Goal: Task Accomplishment & Management: Use online tool/utility

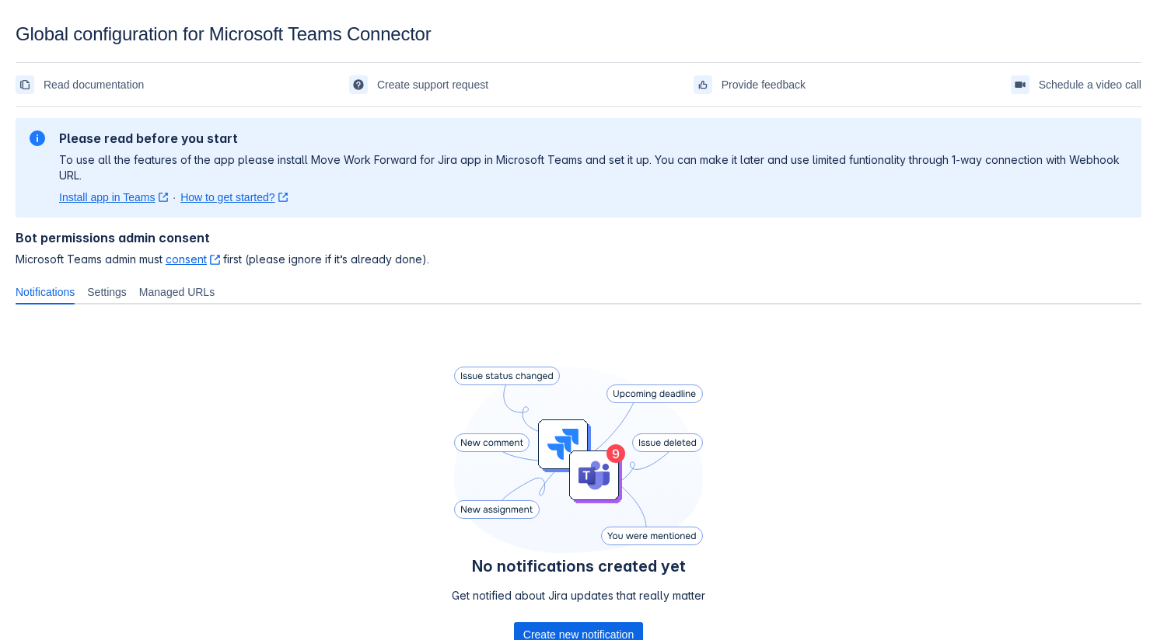
scroll to position [122, 0]
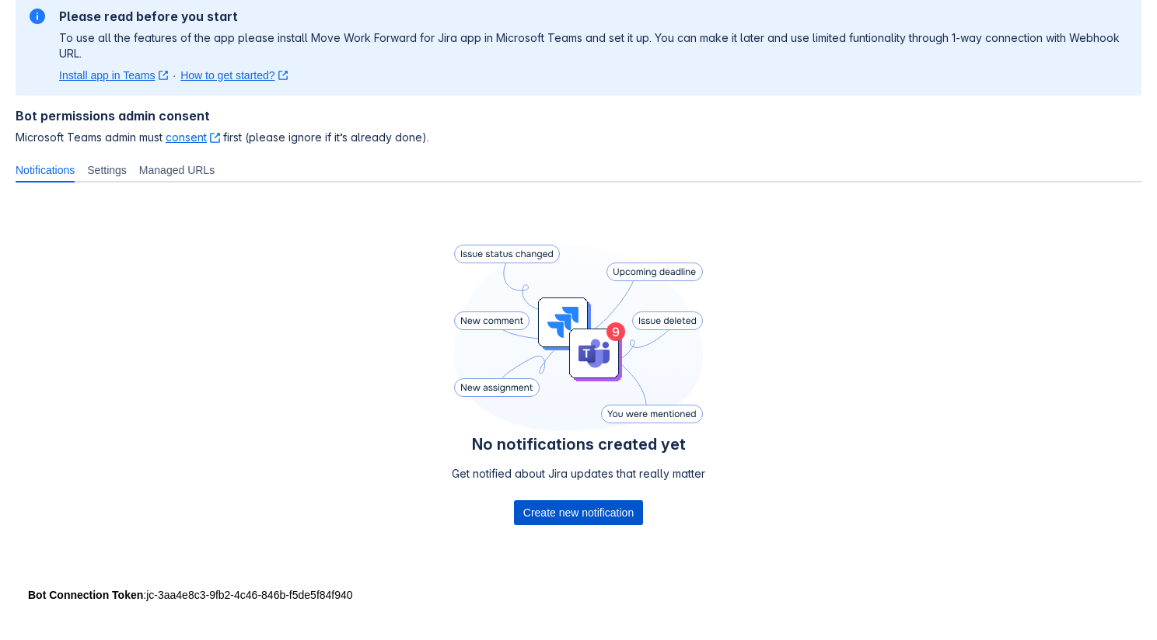
click at [564, 511] on span "Create new notification" at bounding box center [578, 513] width 110 height 25
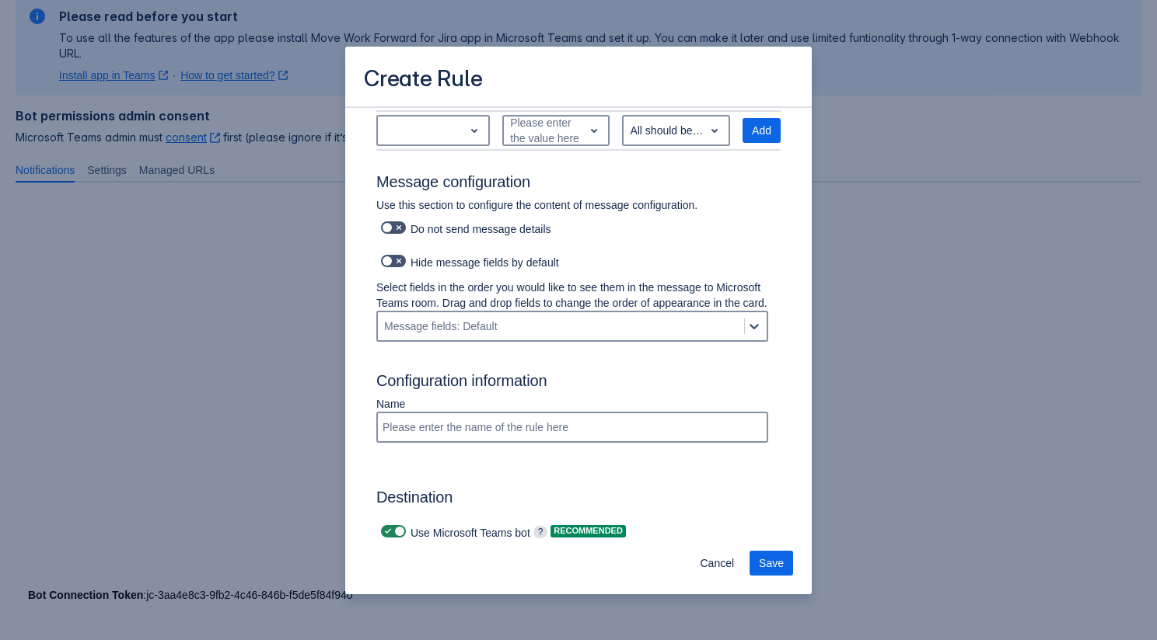
scroll to position [1062, 0]
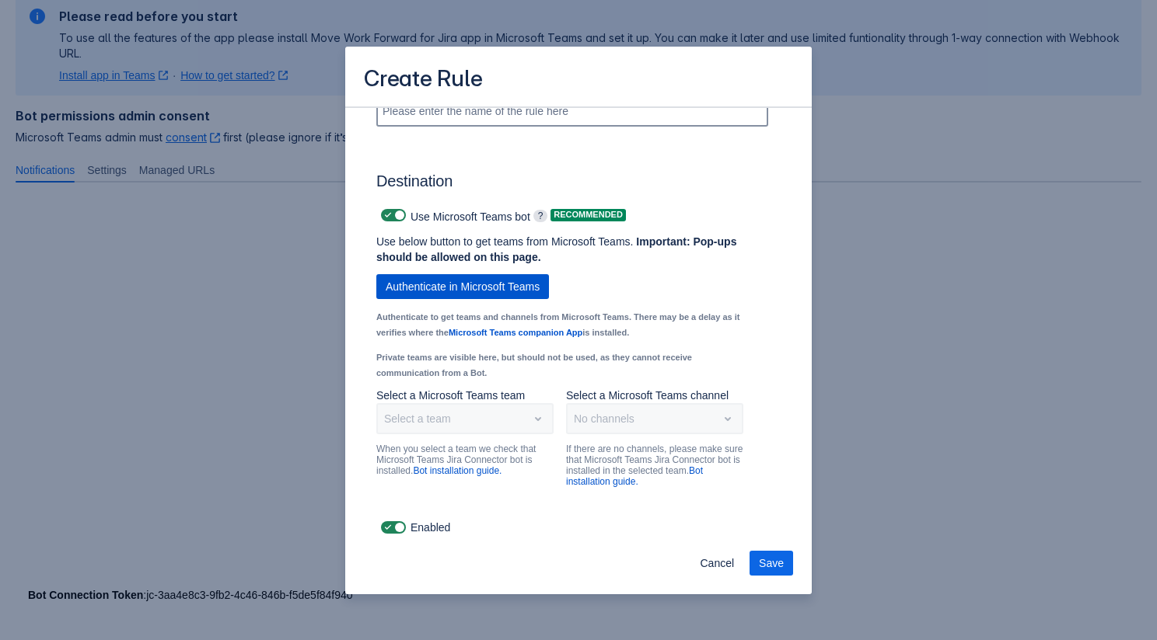
click at [515, 289] on span "Authenticate in Microsoft Teams" at bounding box center [463, 286] width 154 height 25
click at [528, 414] on div "Scrollable content" at bounding box center [538, 419] width 22 height 28
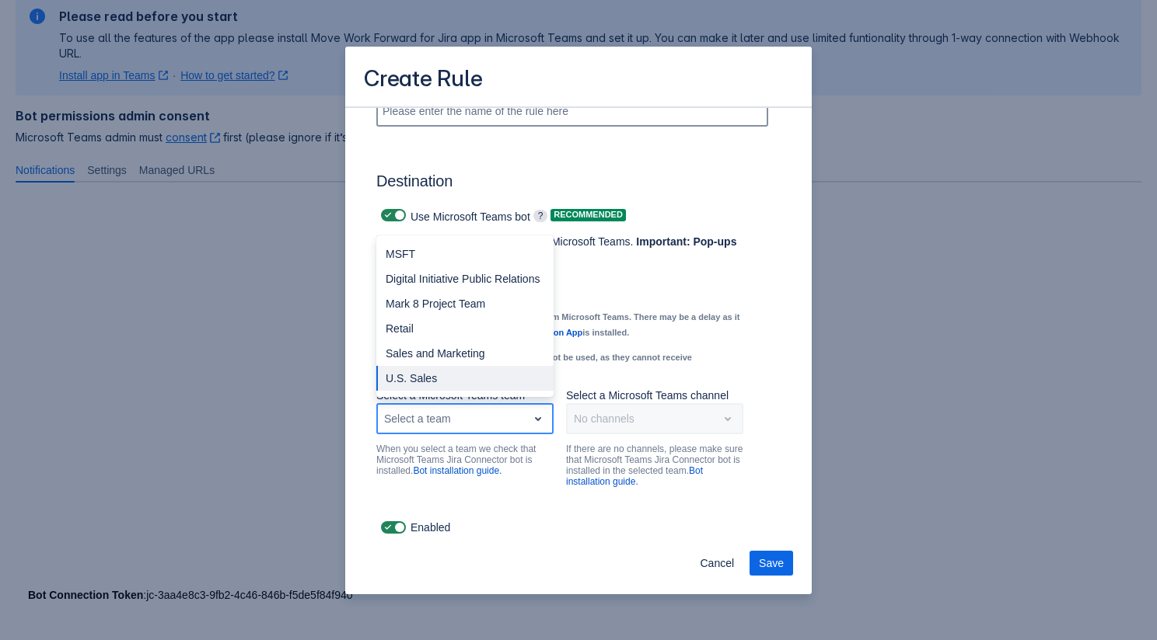
click at [483, 375] on div "U.S. Sales" at bounding box center [464, 378] width 177 height 25
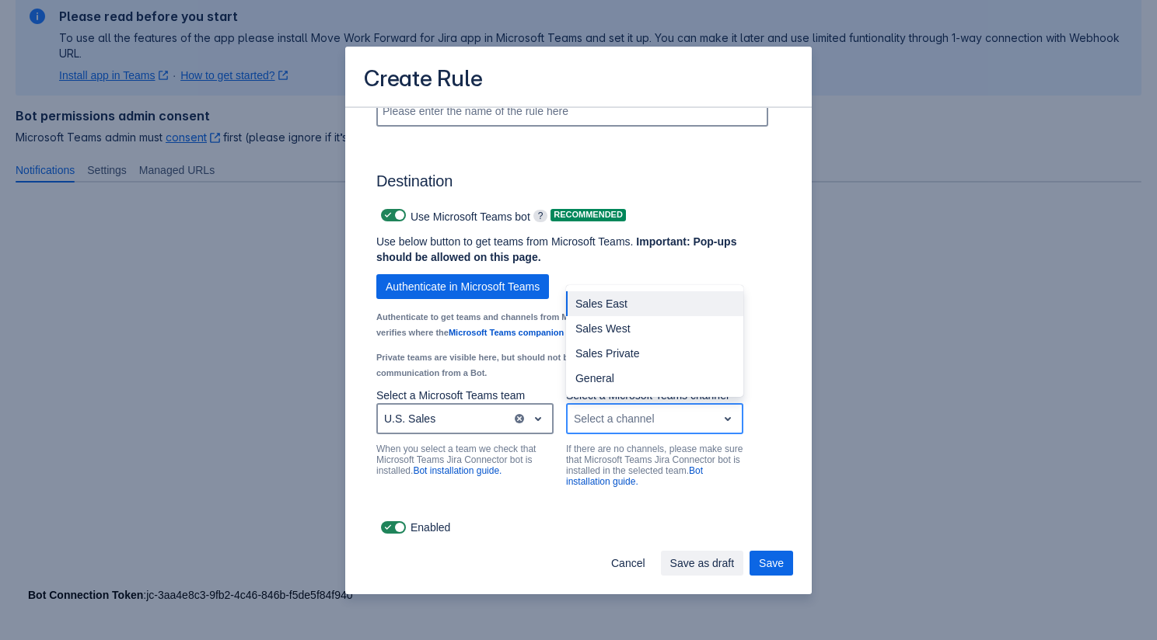
click at [623, 427] on div "Select a channel" at bounding box center [641, 419] width 149 height 25
click at [623, 383] on div "General" at bounding box center [654, 378] width 177 height 25
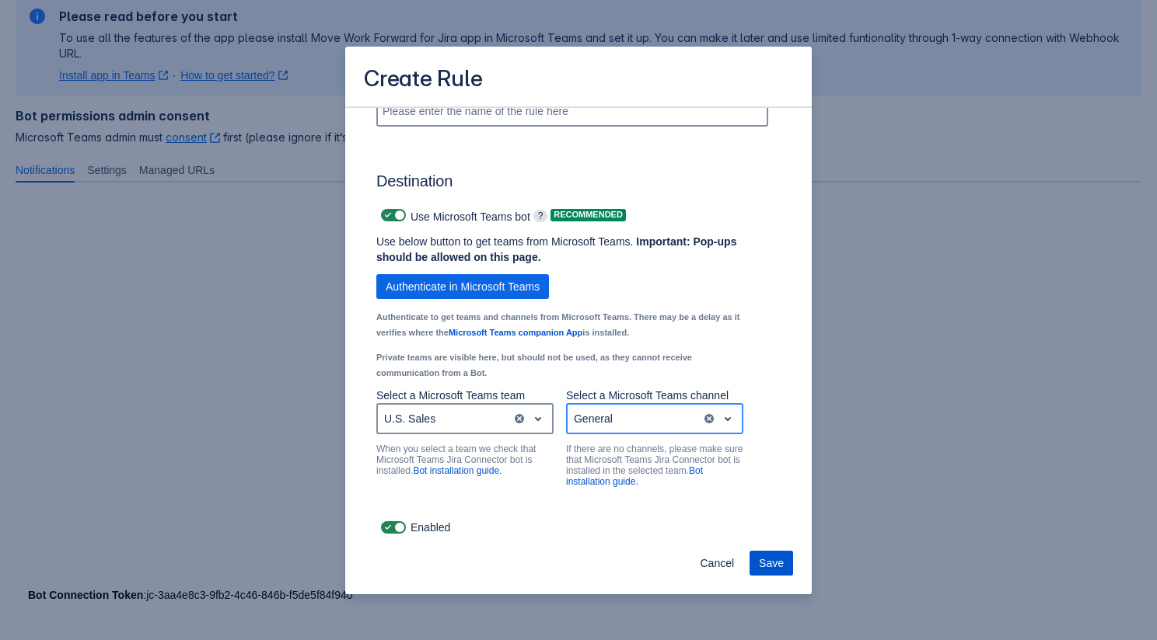
click at [758, 562] on button "Save" at bounding box center [771, 563] width 44 height 25
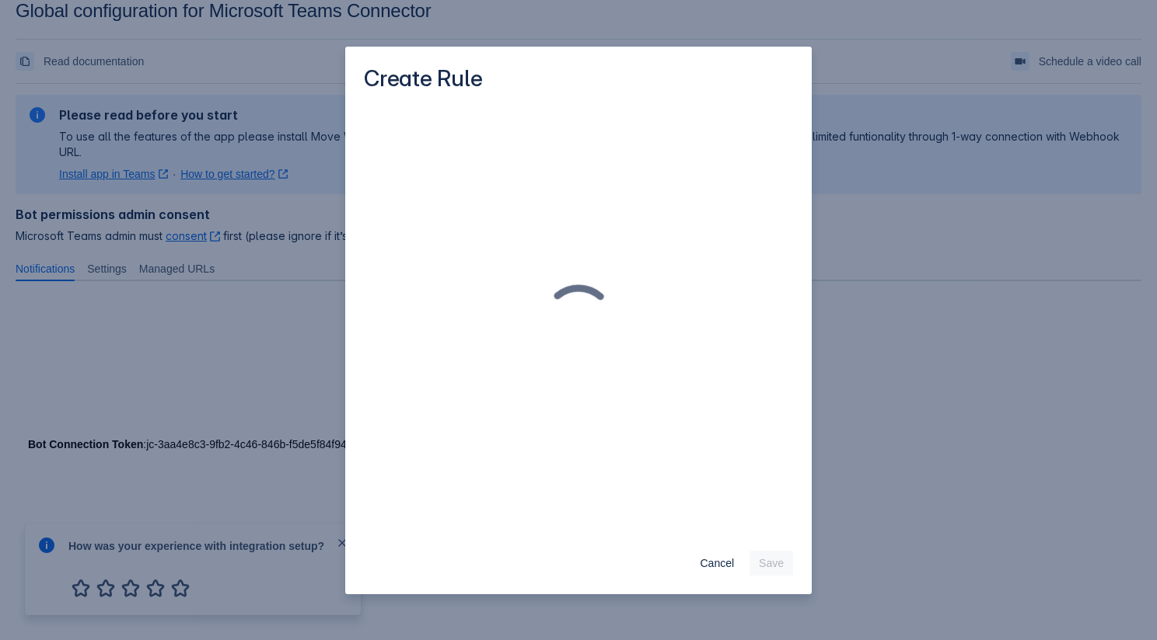
scroll to position [122, 0]
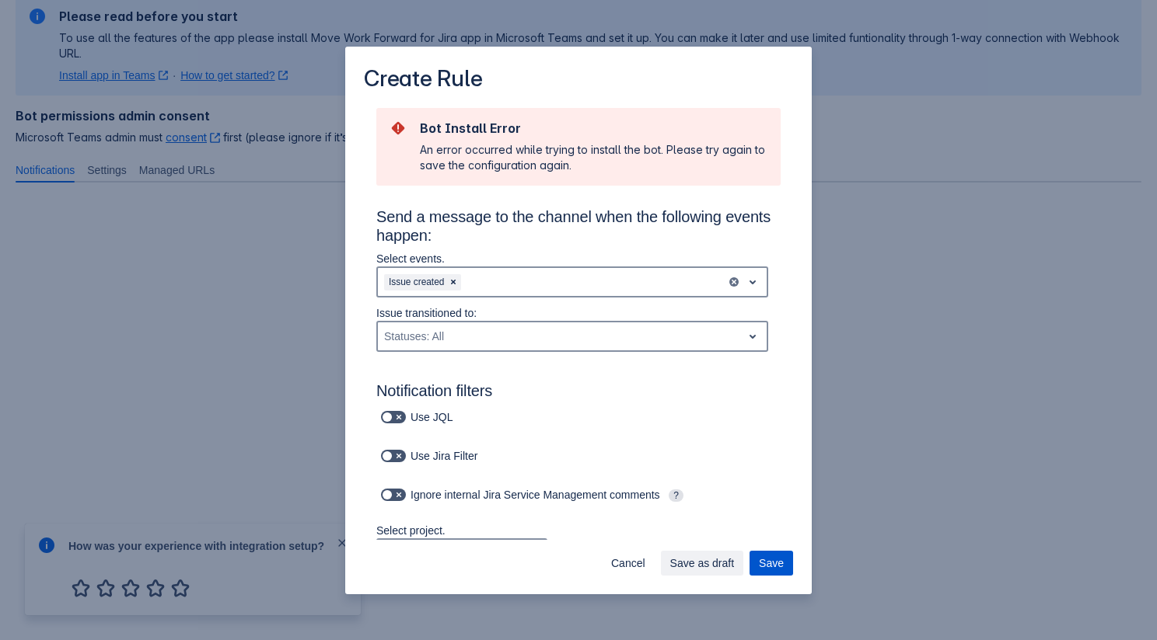
click at [759, 557] on span "Save" at bounding box center [771, 563] width 25 height 25
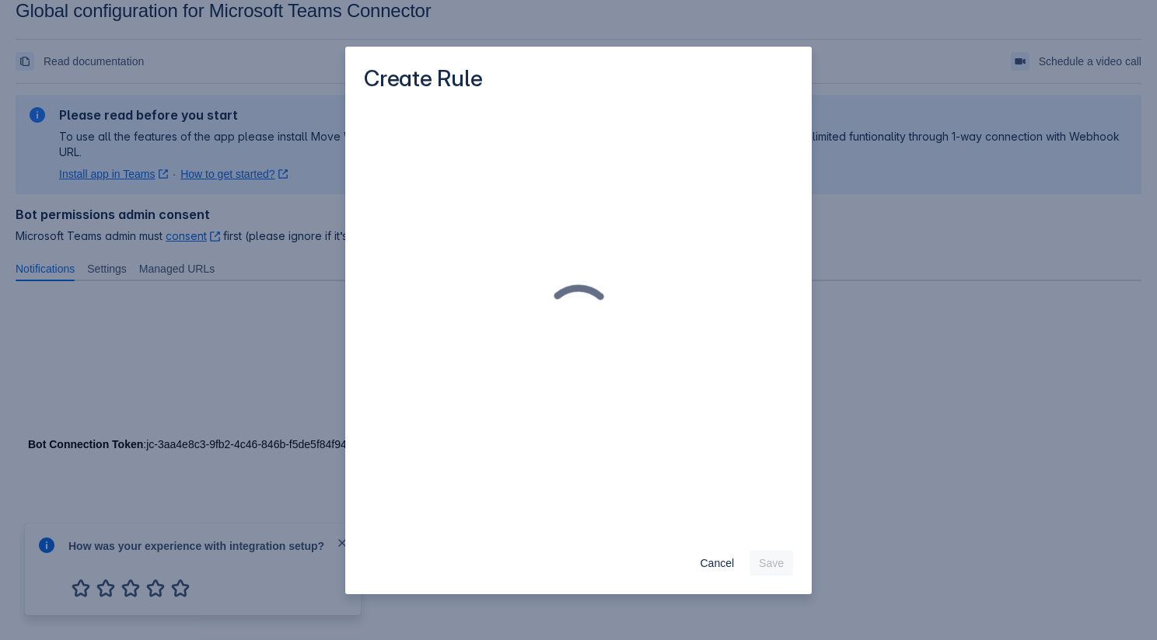
scroll to position [23, 0]
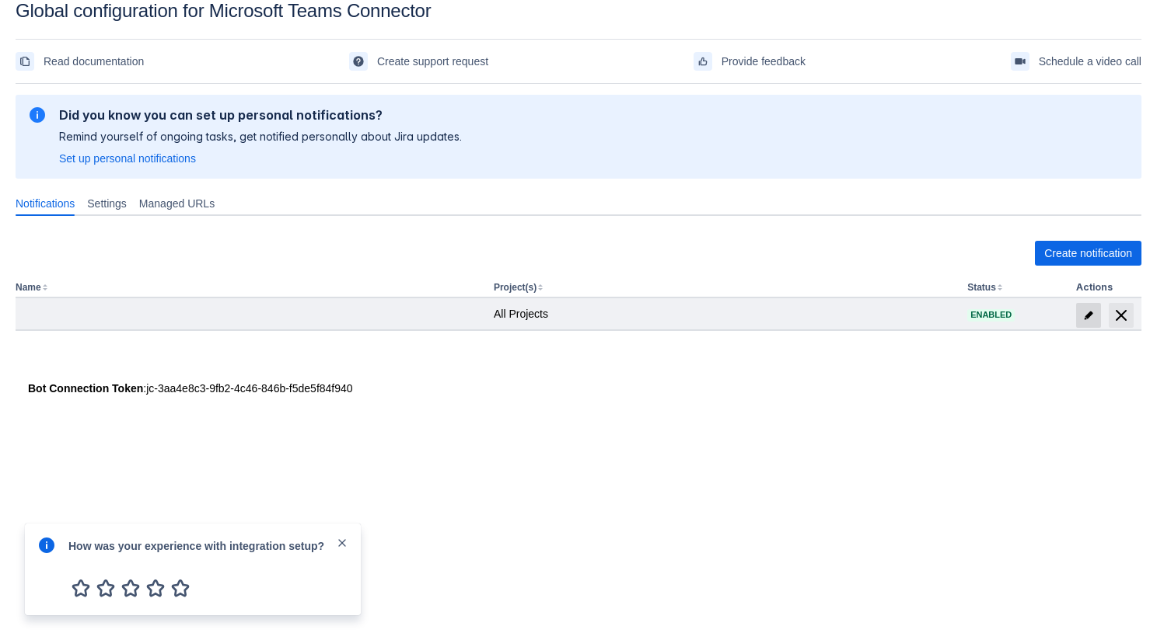
click at [1086, 305] on span at bounding box center [1088, 315] width 25 height 25
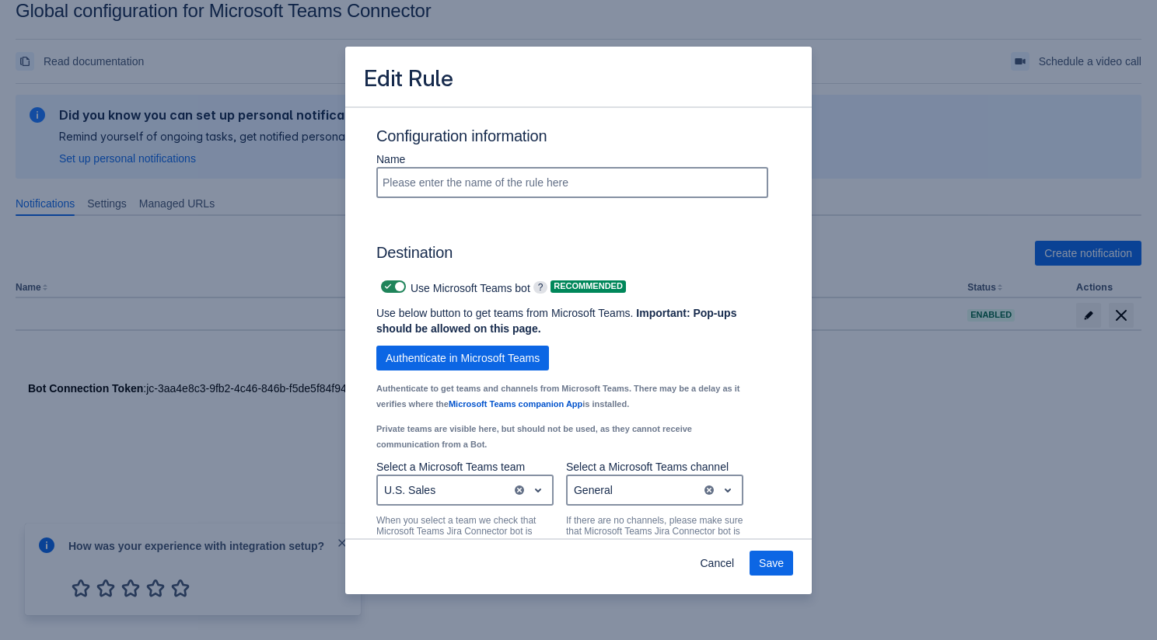
scroll to position [1062, 0]
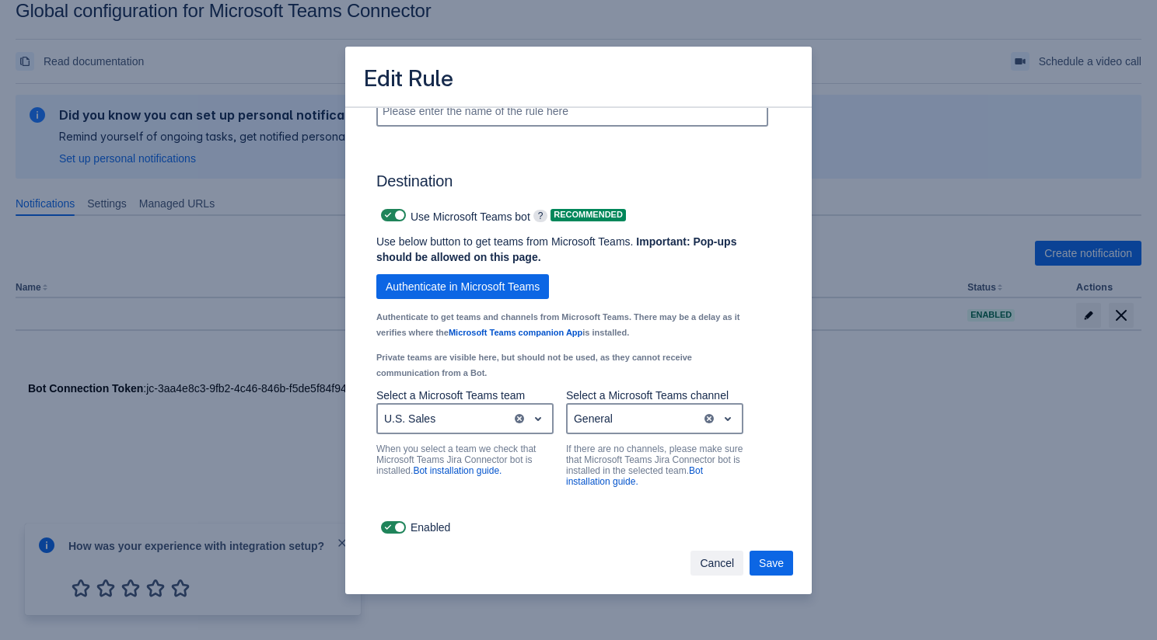
click at [708, 569] on span "Cancel" at bounding box center [717, 563] width 34 height 25
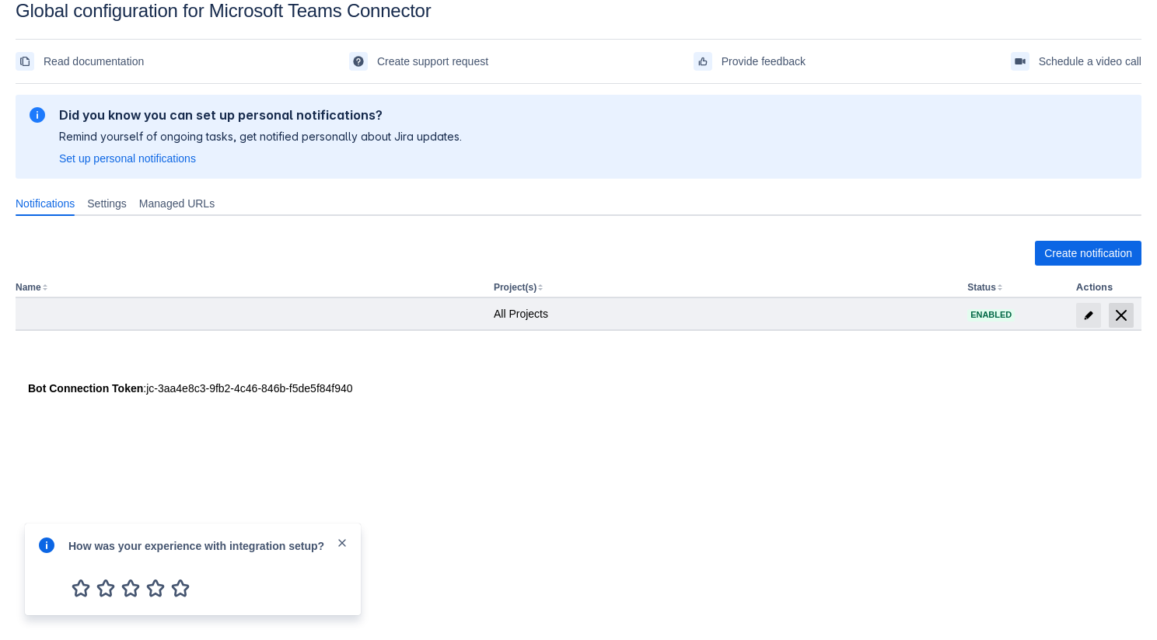
click at [1111, 303] on span at bounding box center [1120, 315] width 25 height 25
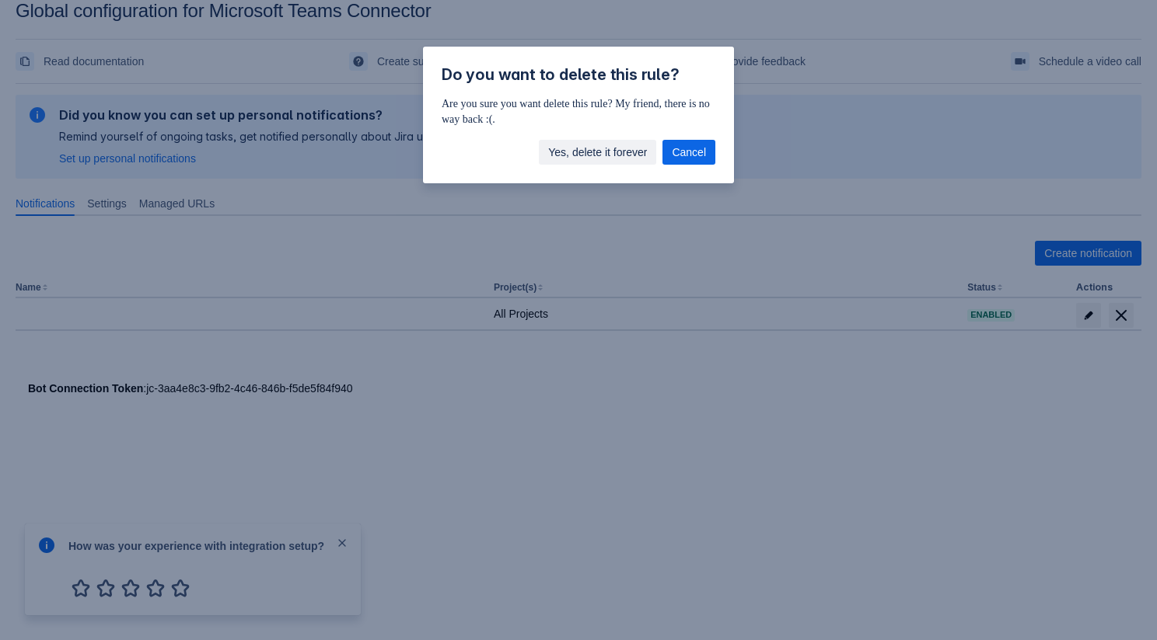
click at [632, 158] on span "Yes, delete it forever" at bounding box center [597, 152] width 99 height 25
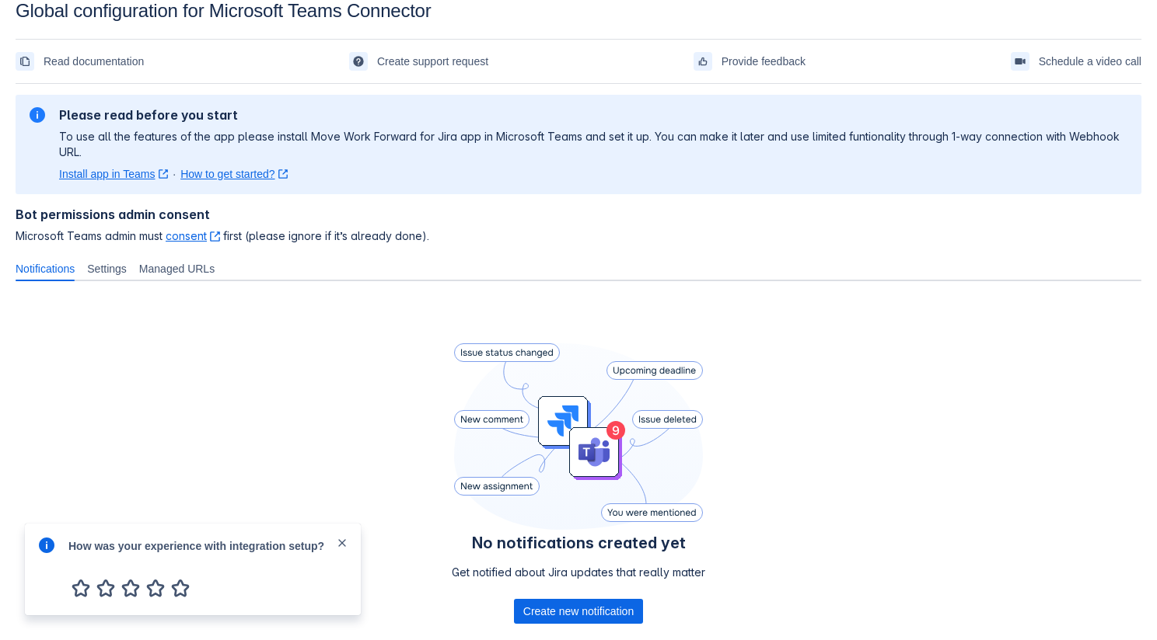
click at [341, 550] on span "button" at bounding box center [342, 544] width 12 height 16
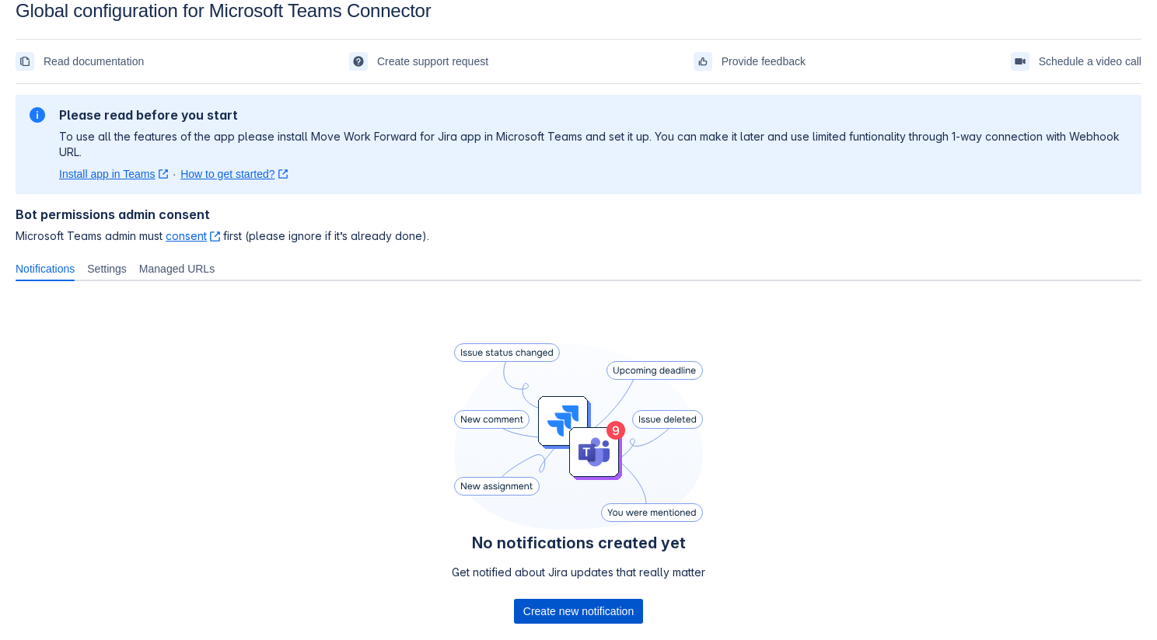
click at [555, 612] on span "Create new notification" at bounding box center [578, 611] width 110 height 25
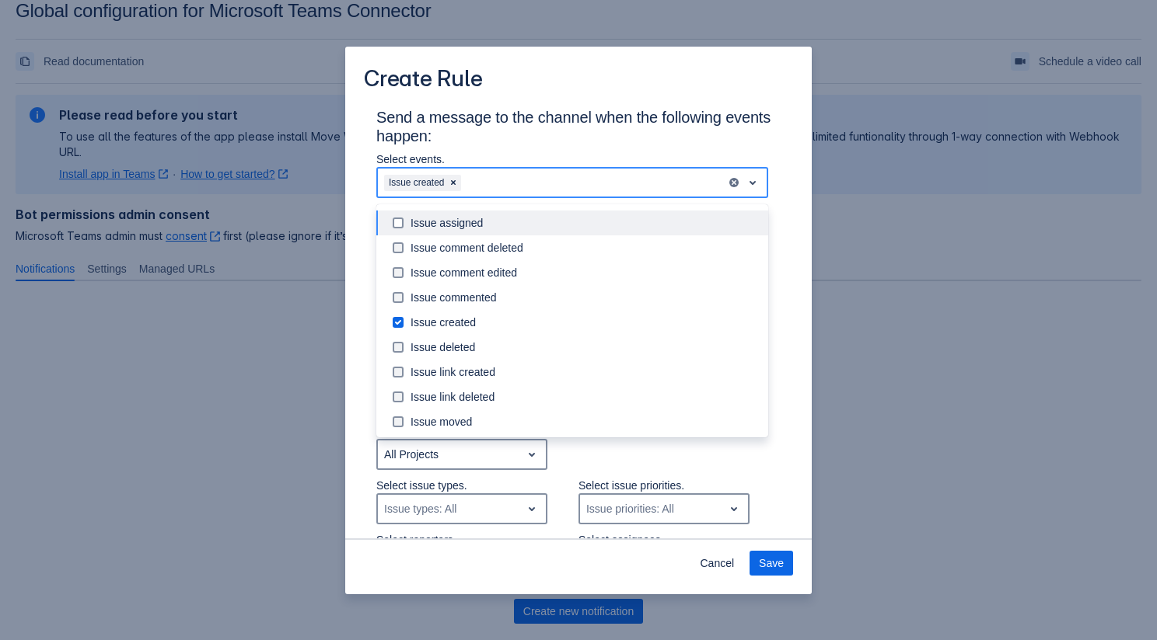
click at [522, 186] on div "Issue created" at bounding box center [552, 182] width 348 height 25
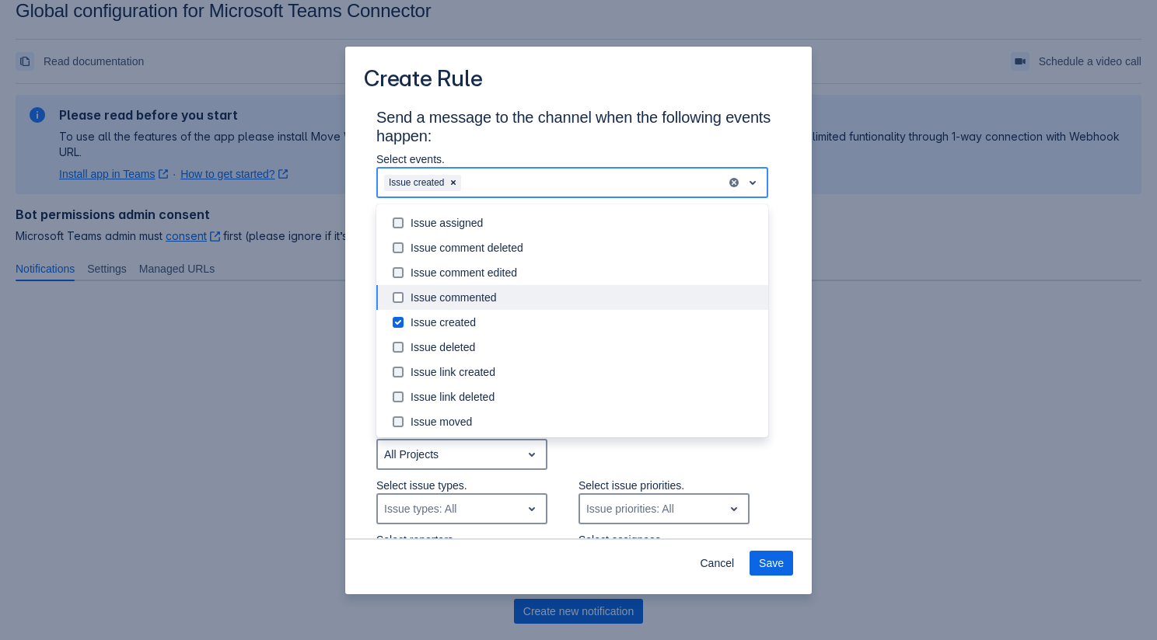
click at [488, 302] on div "Issue commented" at bounding box center [584, 298] width 348 height 16
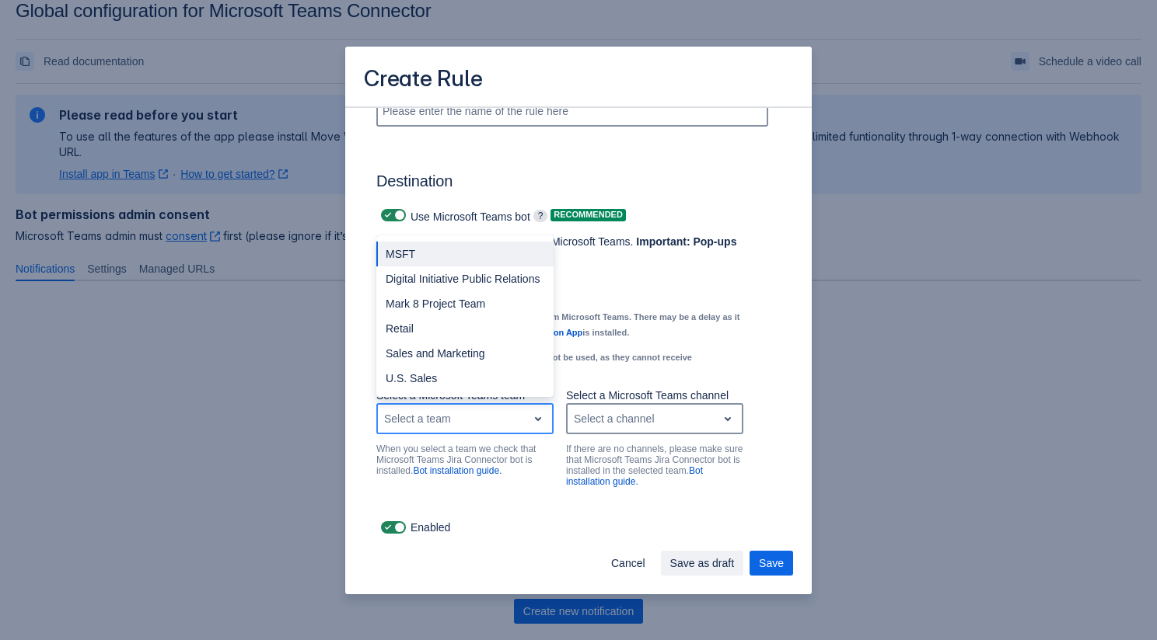
click at [499, 410] on div "Select a team" at bounding box center [452, 419] width 149 height 25
click at [471, 130] on div "Name" at bounding box center [572, 107] width 392 height 54
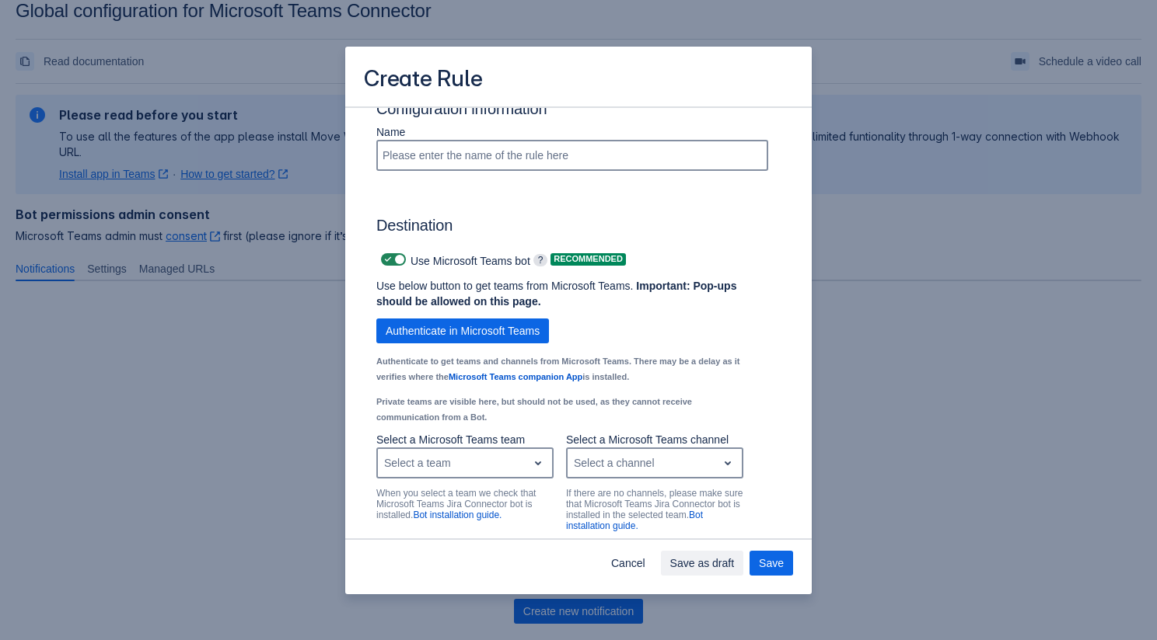
scroll to position [955, 0]
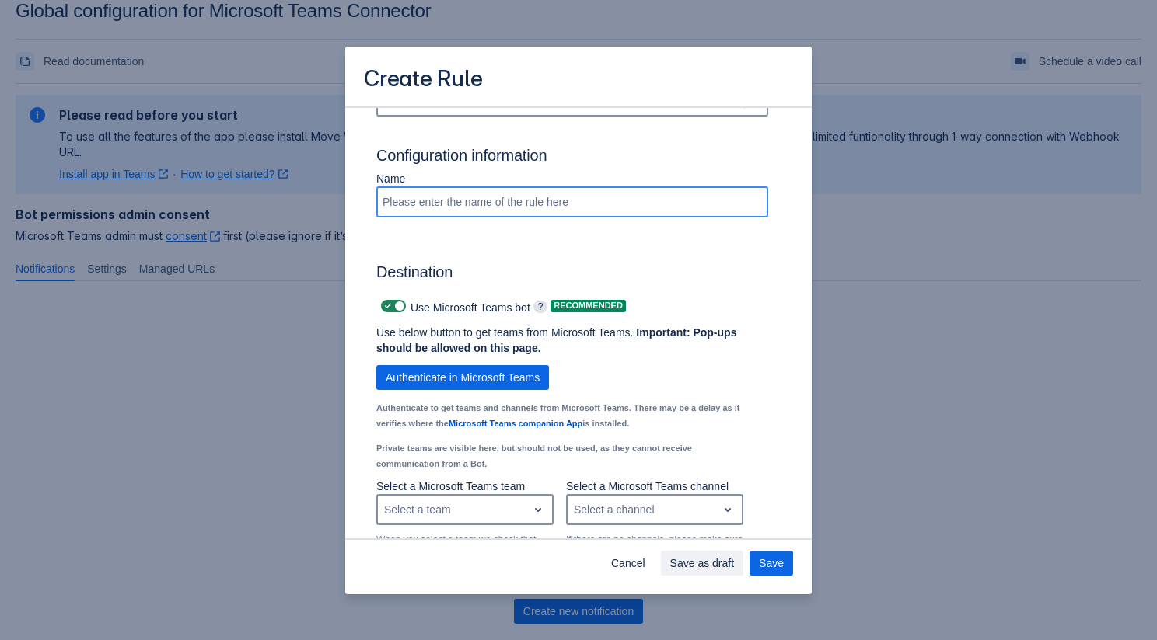
click at [449, 216] on input "Scrollable content" at bounding box center [572, 202] width 389 height 28
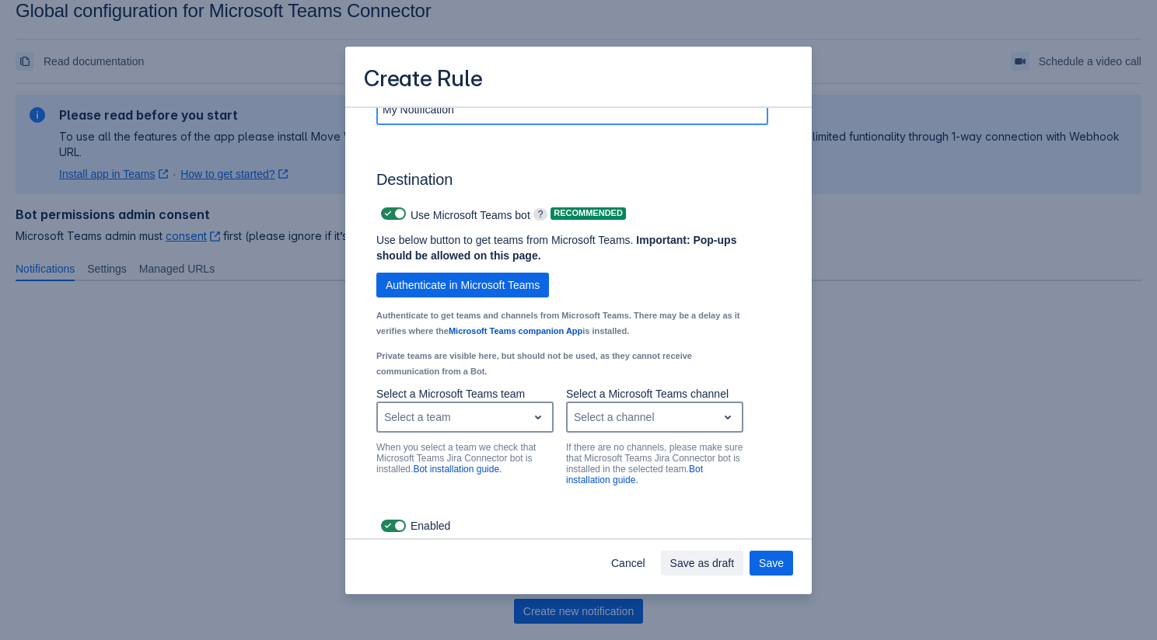
scroll to position [1062, 0]
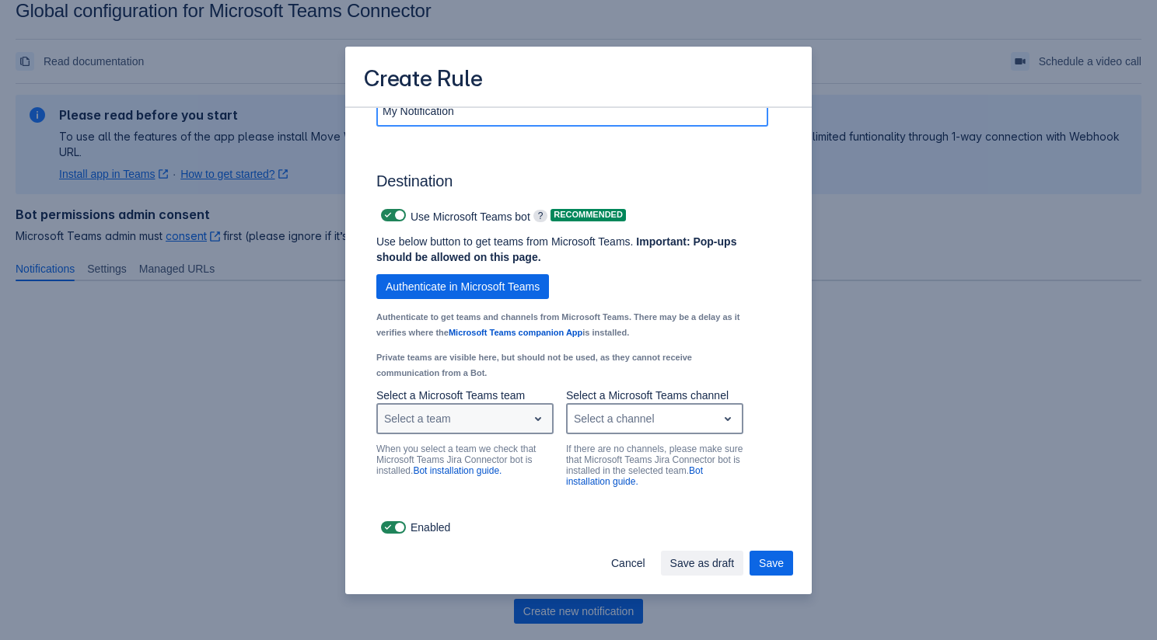
type input "My Notification"
click at [438, 425] on div "Select a team" at bounding box center [417, 419] width 67 height 16
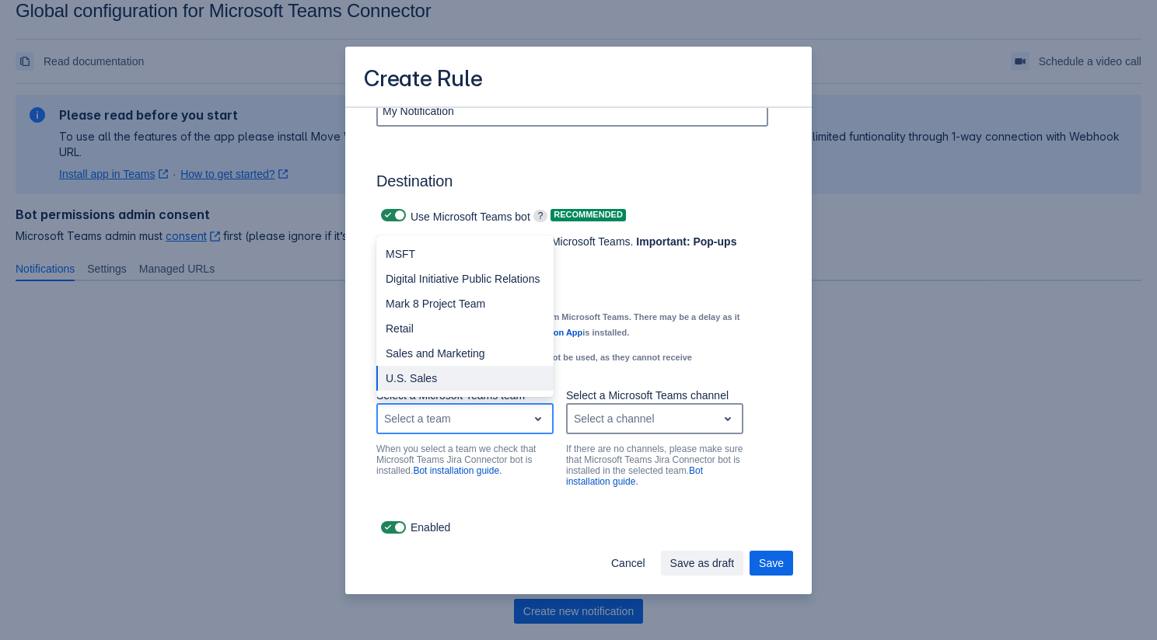
click at [417, 376] on div "U.S. Sales" at bounding box center [464, 378] width 177 height 25
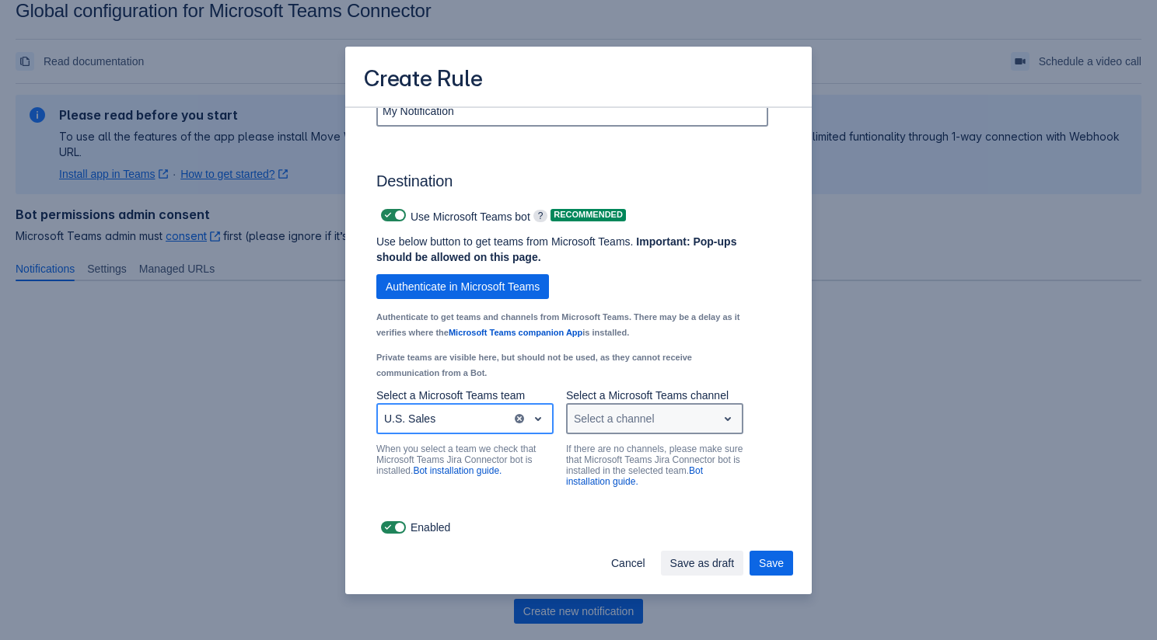
click at [608, 420] on div "Select a channel" at bounding box center [614, 419] width 81 height 16
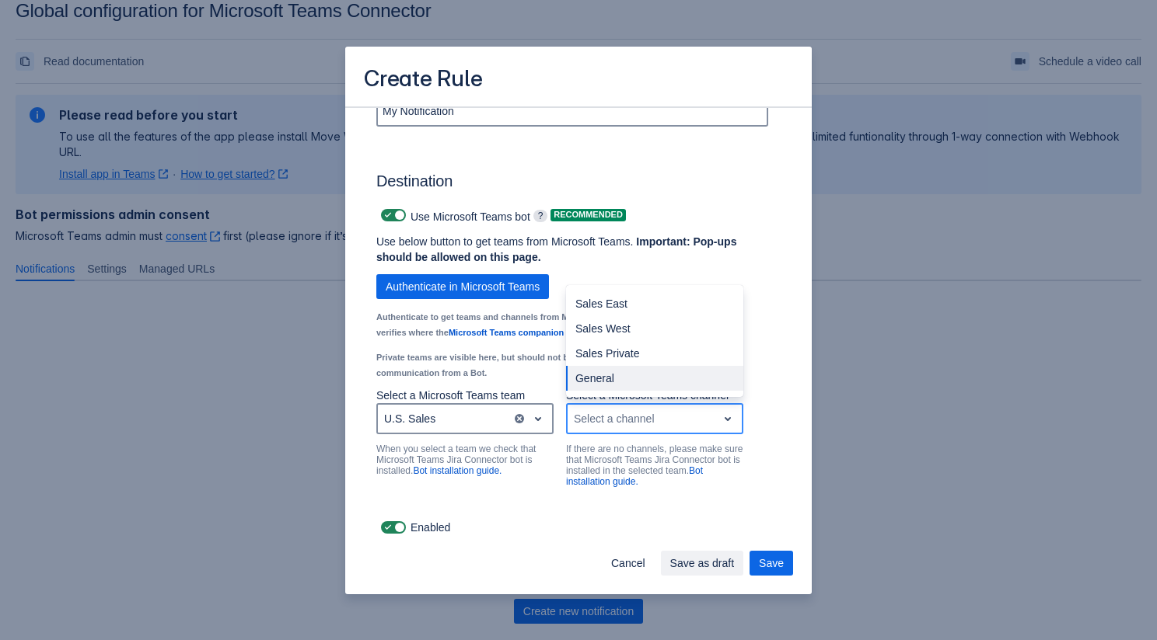
click at [613, 377] on div "General" at bounding box center [654, 378] width 177 height 25
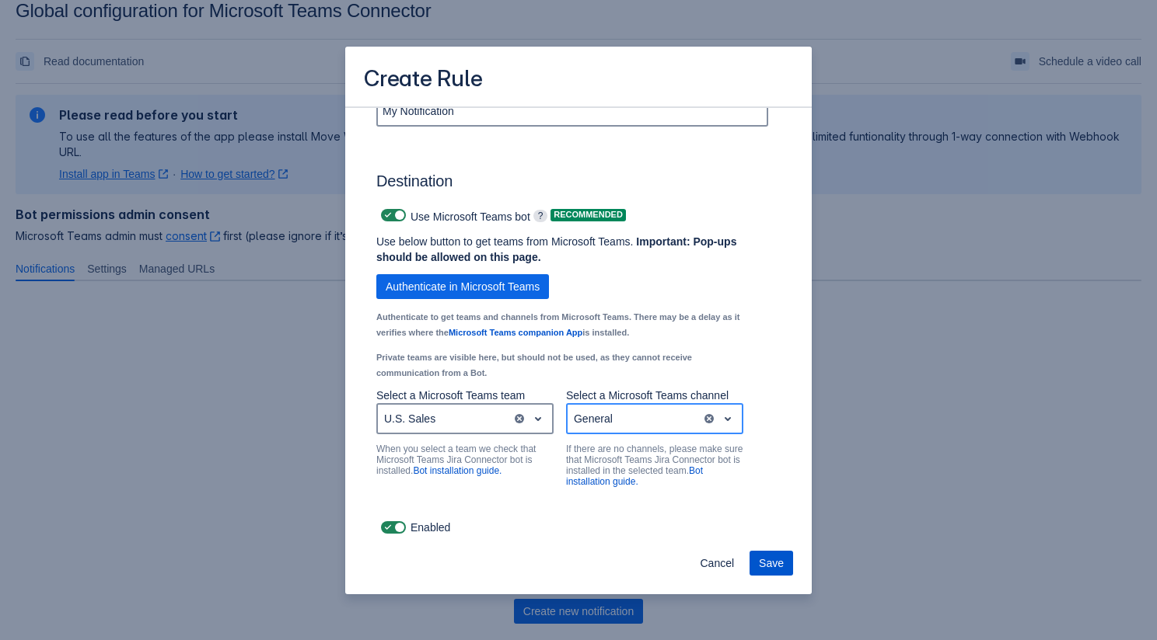
click at [787, 573] on button "Save" at bounding box center [771, 563] width 44 height 25
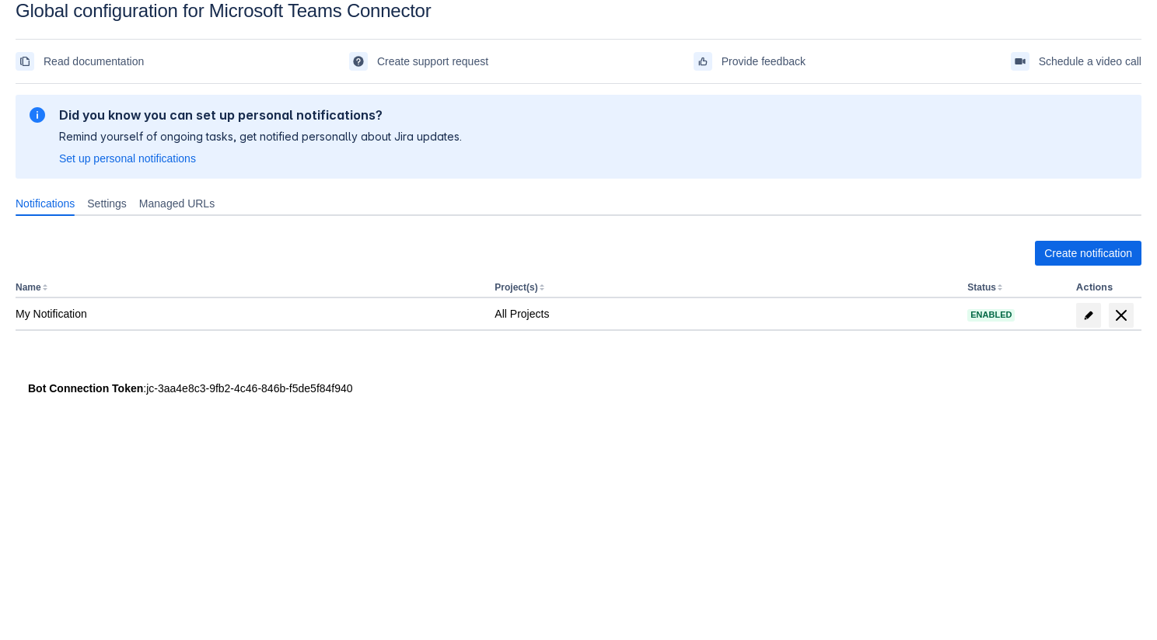
click at [327, 584] on body "Global configuration for Microsoft Teams Connector Read documentation Create su…" at bounding box center [578, 320] width 1157 height 640
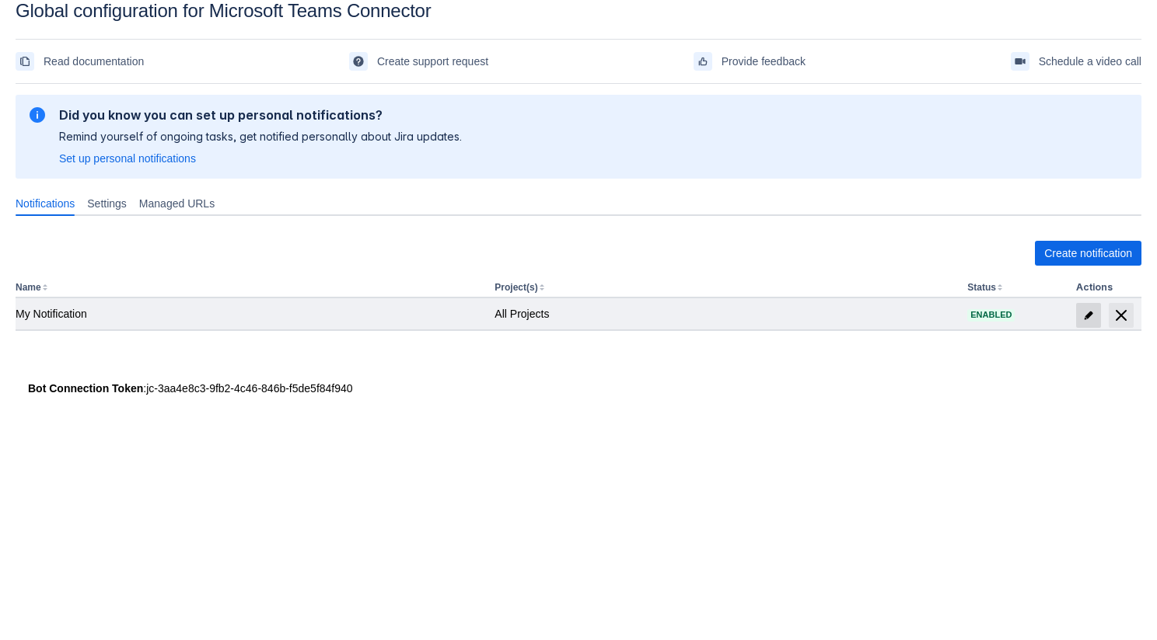
click at [1082, 309] on span "edit" at bounding box center [1088, 315] width 12 height 12
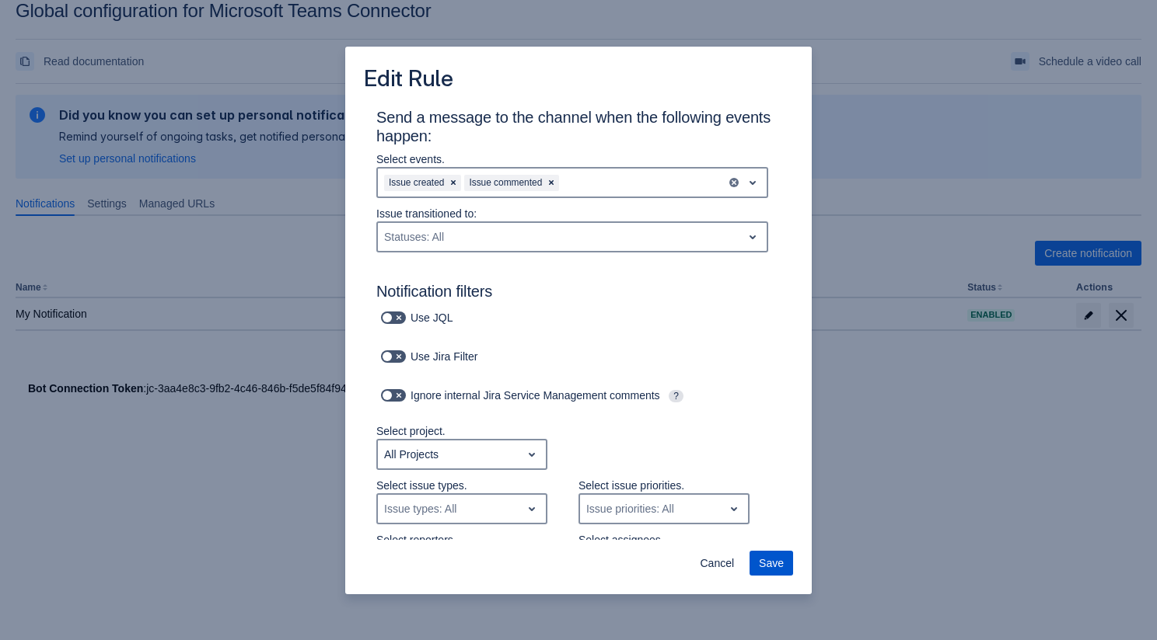
click at [759, 559] on span "Save" at bounding box center [771, 563] width 25 height 25
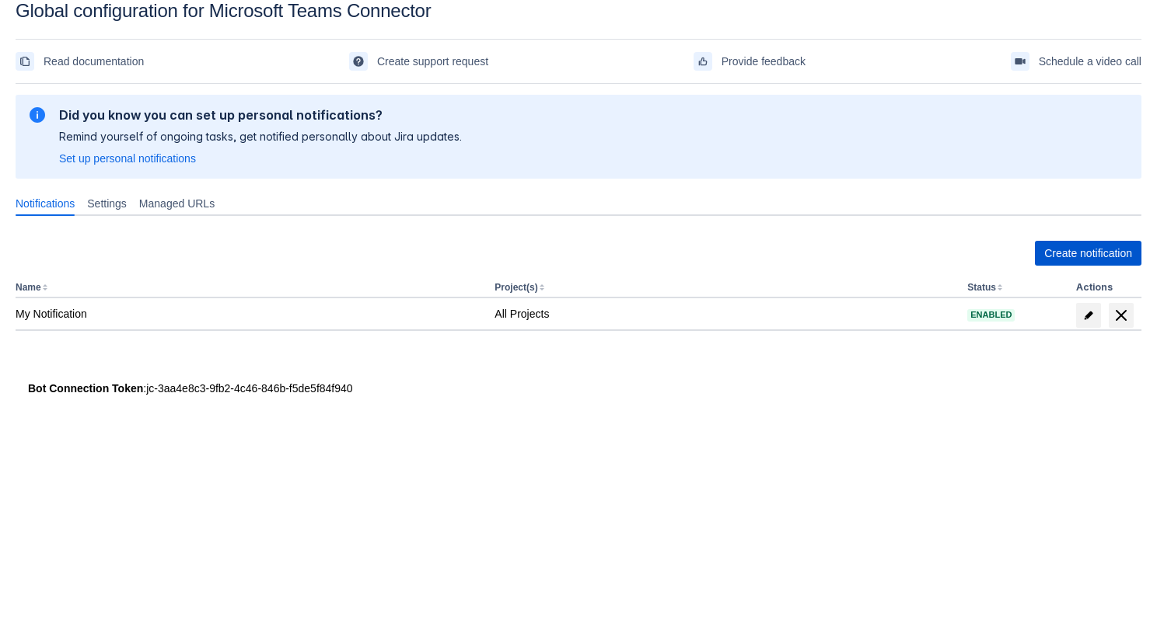
click at [1085, 259] on span "Create notification" at bounding box center [1088, 253] width 88 height 25
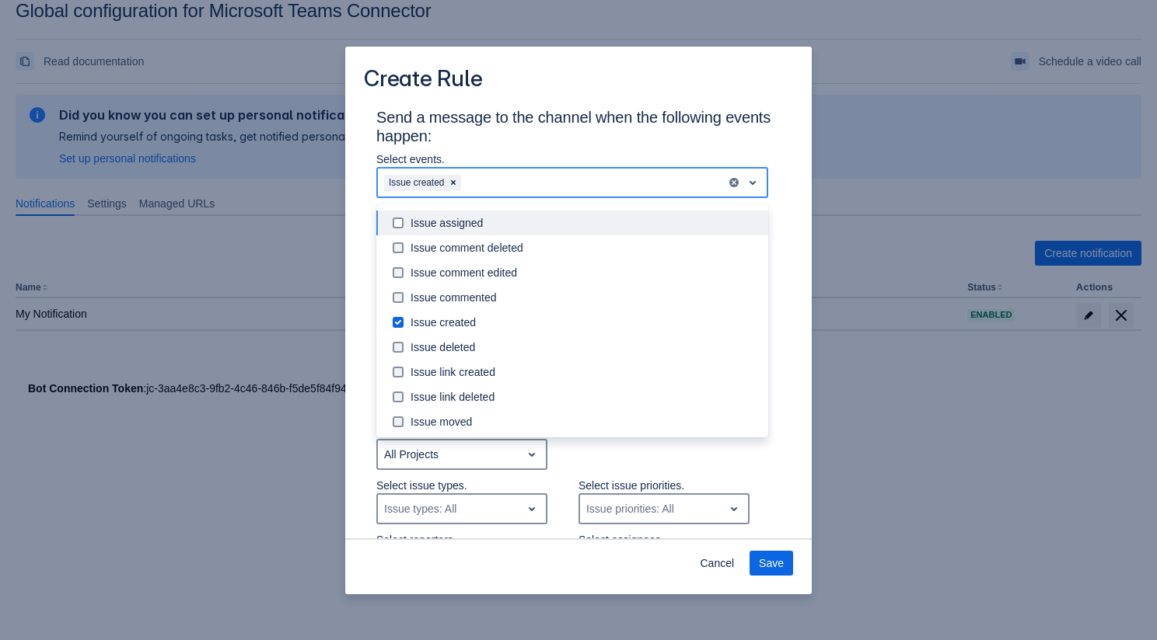
click at [516, 181] on div "Issue created" at bounding box center [552, 182] width 348 height 25
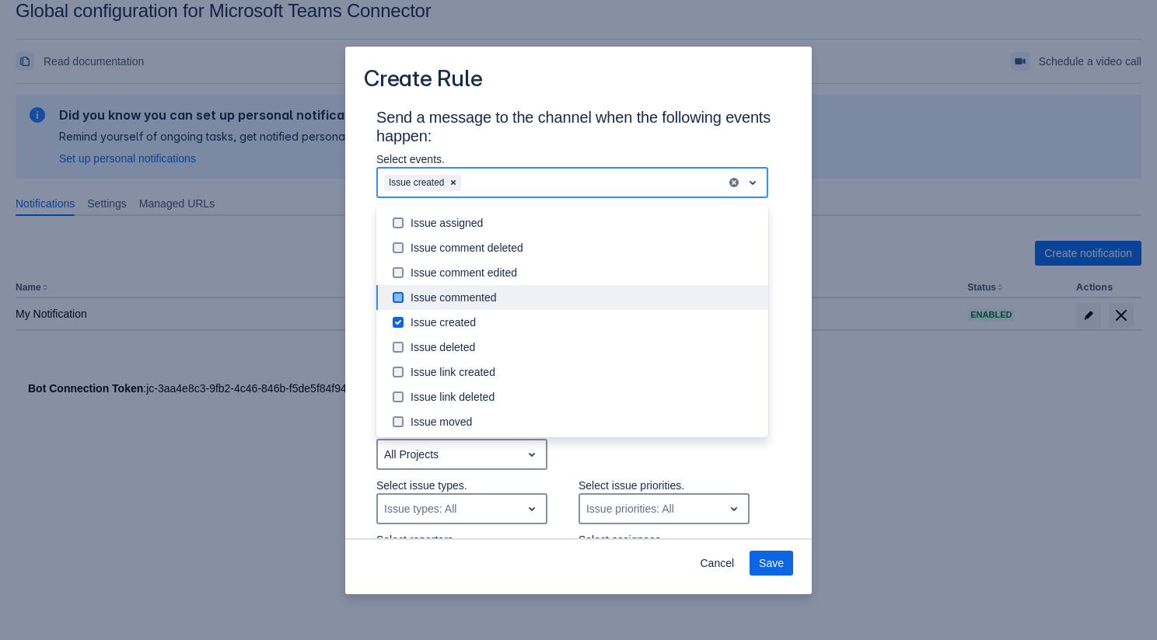
click at [478, 301] on div "Issue commented" at bounding box center [584, 298] width 348 height 16
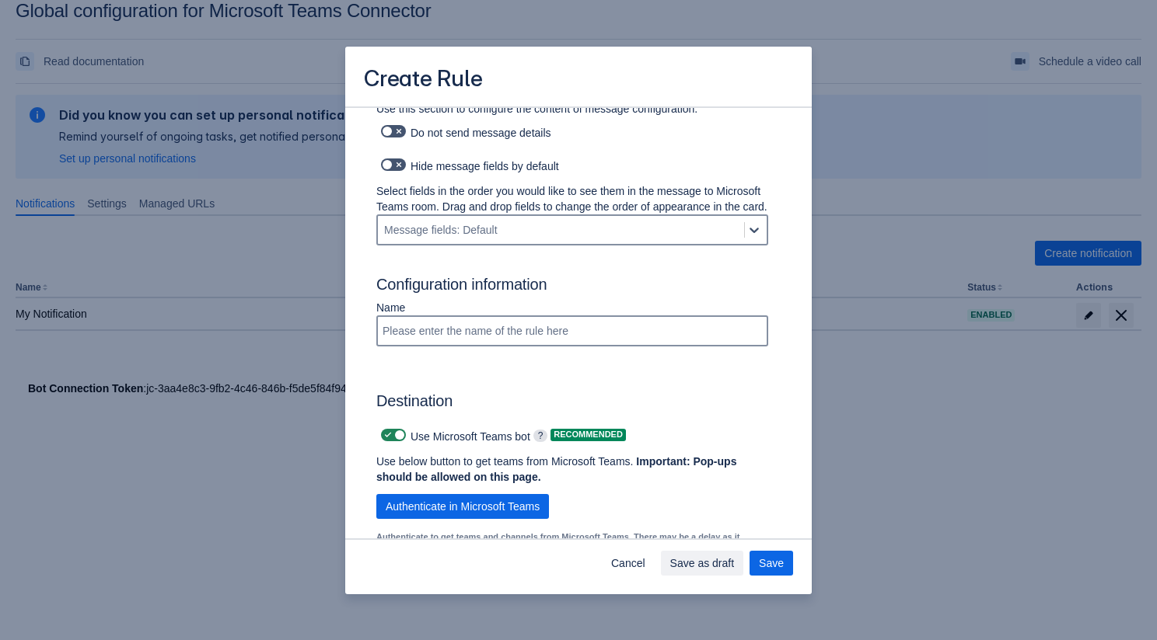
scroll to position [974, 0]
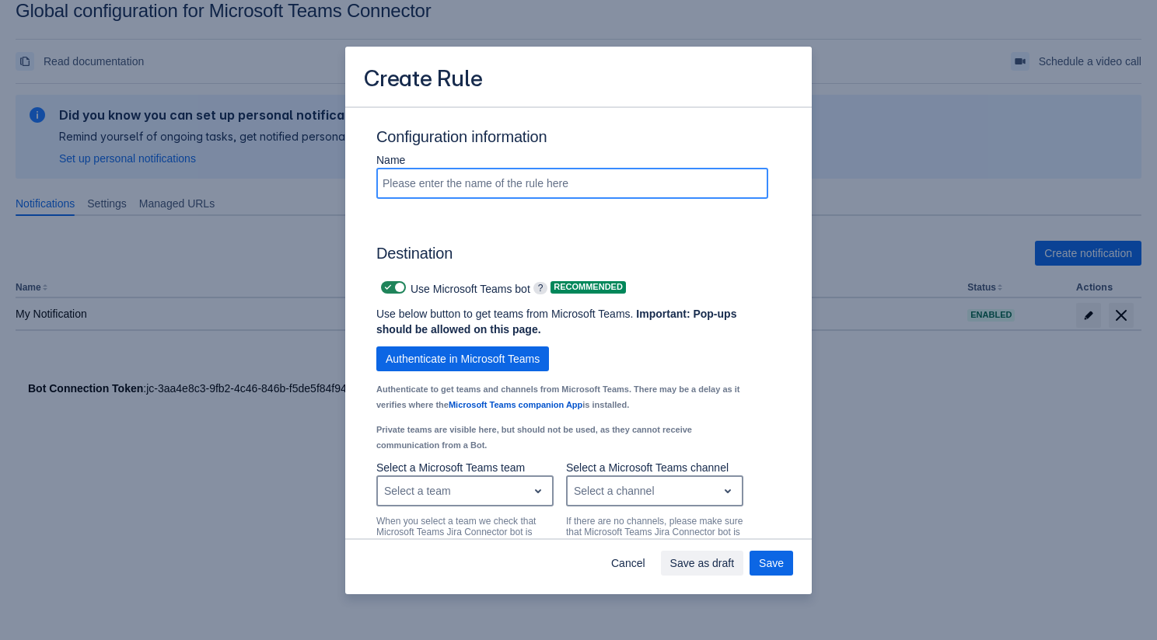
click at [483, 197] on input "Scrollable content" at bounding box center [572, 183] width 389 height 28
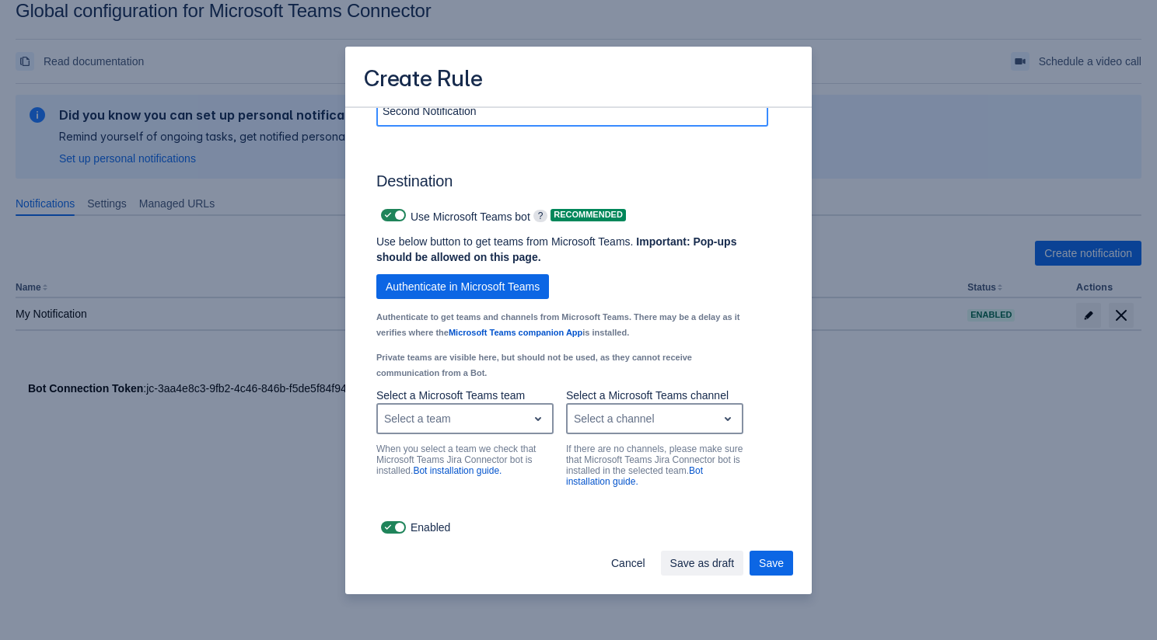
scroll to position [1062, 0]
type input "Second Notification"
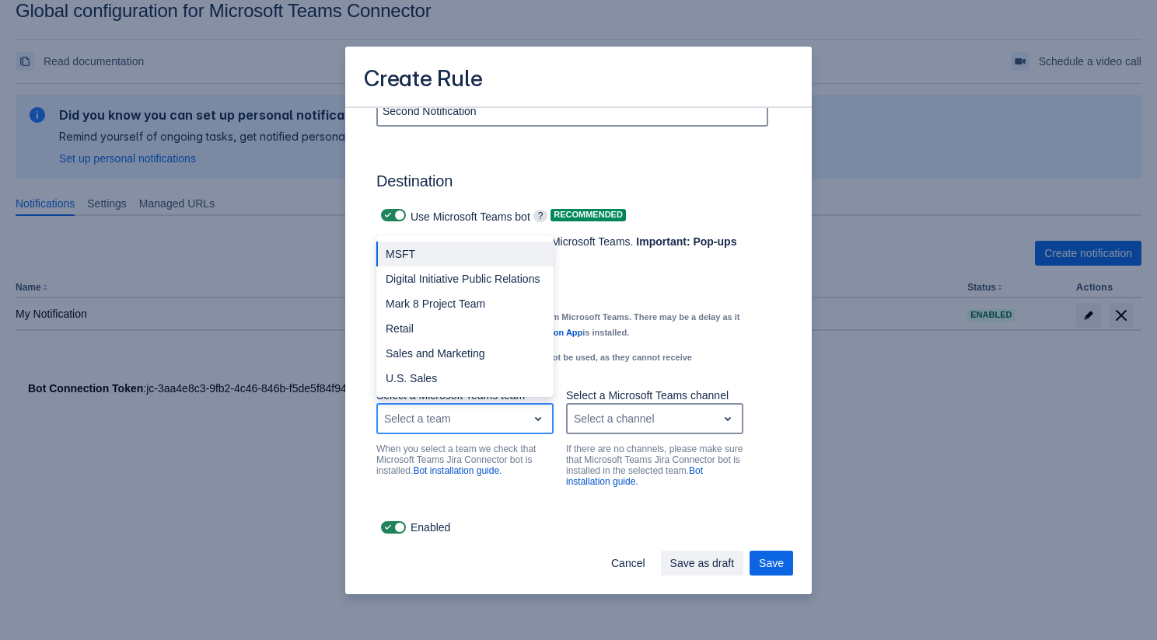
click at [411, 407] on div "Select a team" at bounding box center [452, 419] width 149 height 25
click at [418, 379] on div "U.S. Sales" at bounding box center [464, 378] width 177 height 25
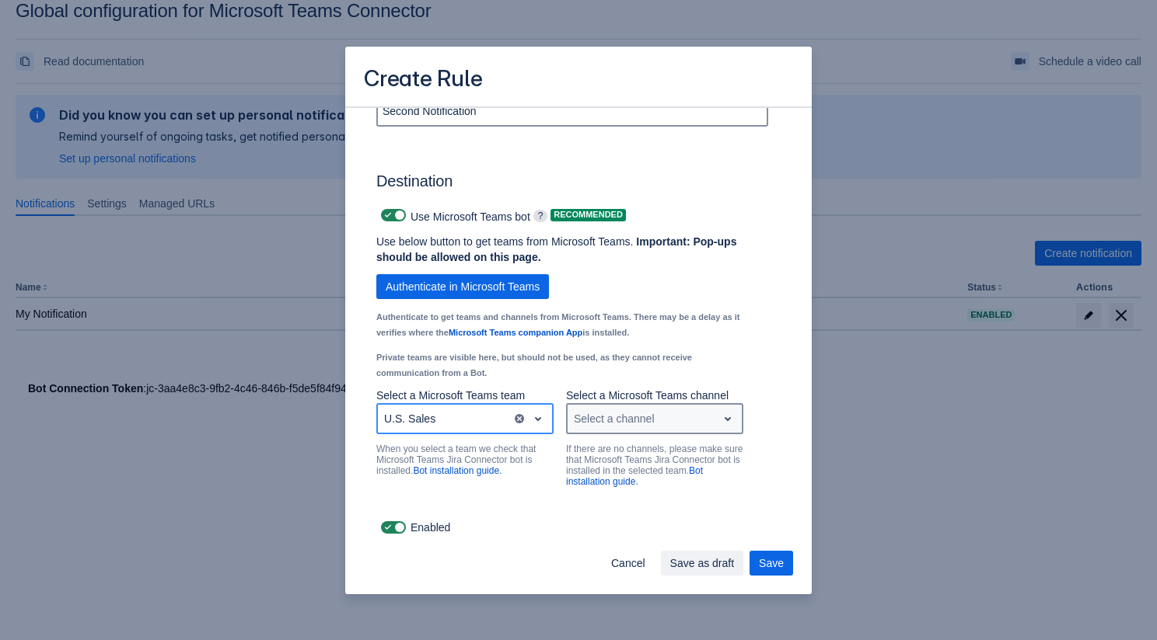
click at [622, 407] on div "Select a channel" at bounding box center [641, 419] width 149 height 25
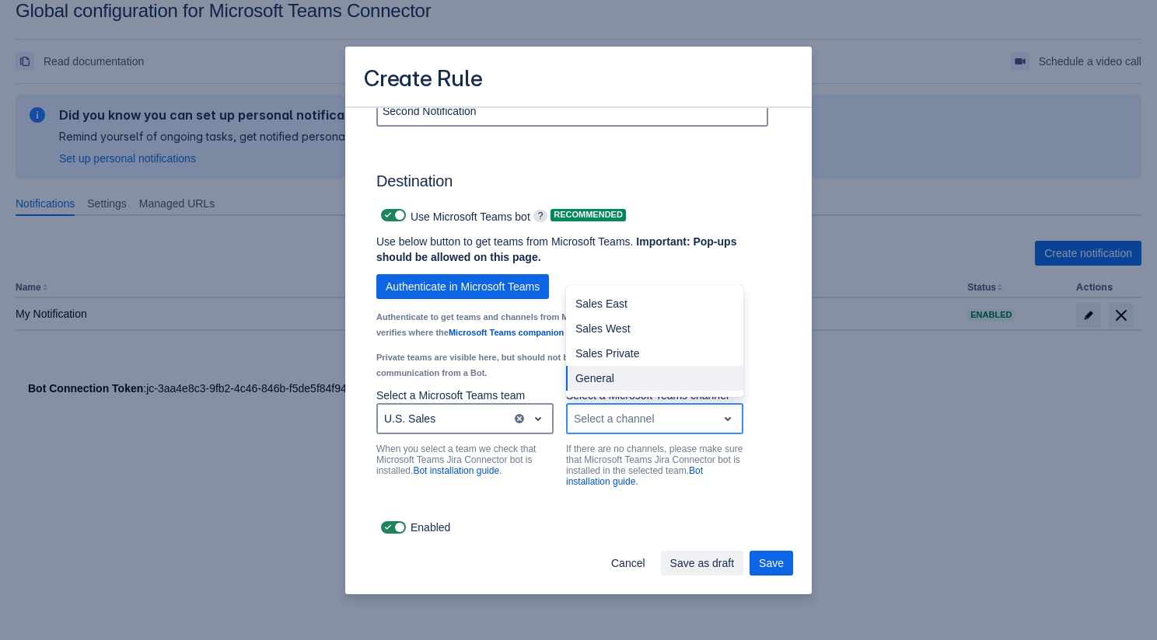
click at [634, 369] on div "General" at bounding box center [654, 378] width 177 height 25
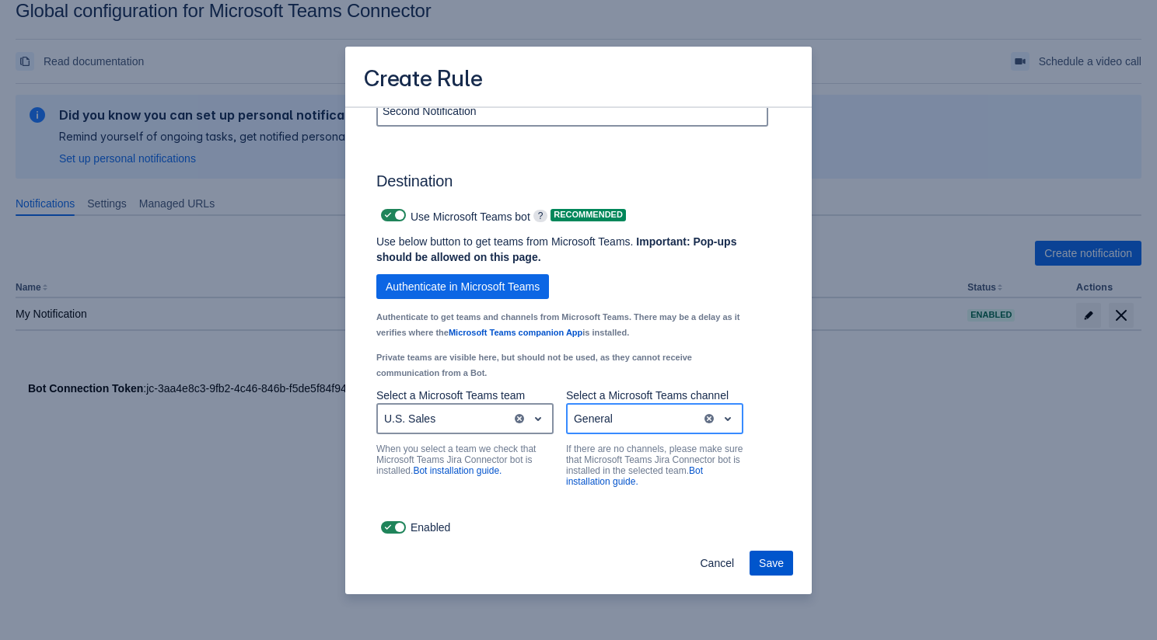
click at [761, 561] on span "Save" at bounding box center [771, 563] width 25 height 25
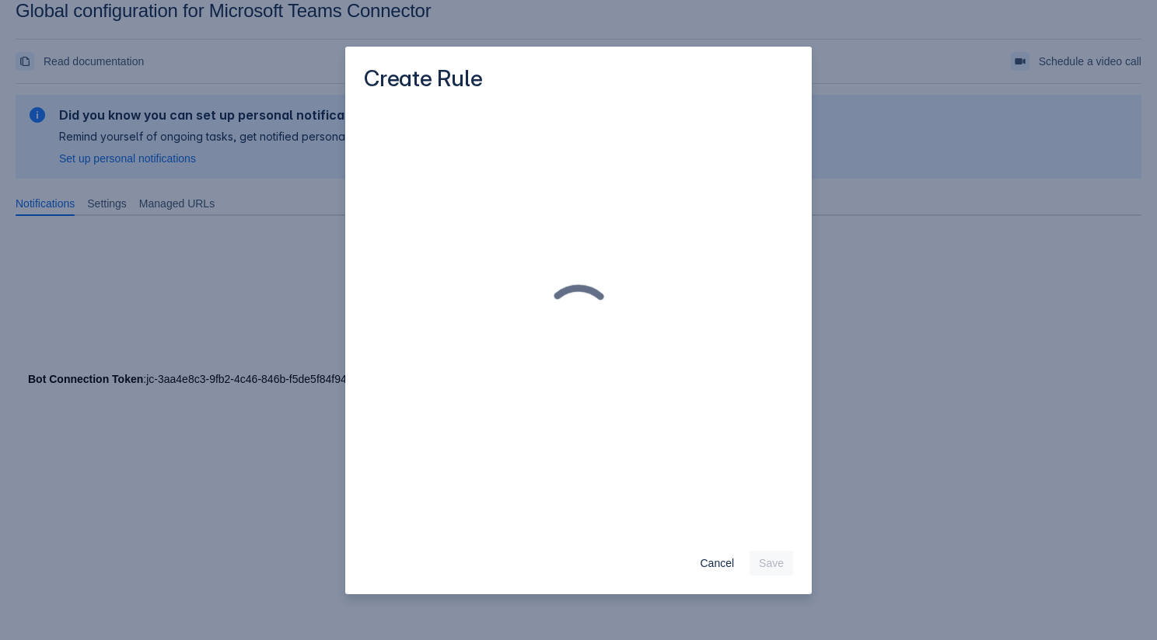
scroll to position [0, 0]
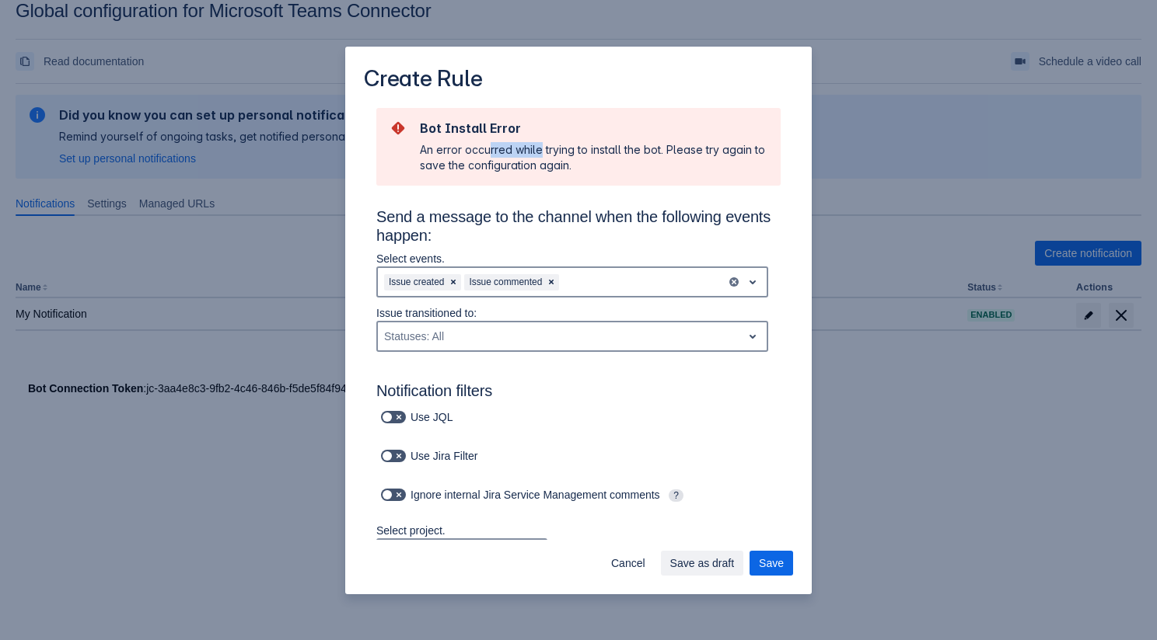
drag, startPoint x: 488, startPoint y: 149, endPoint x: 541, endPoint y: 155, distance: 53.1
click at [541, 155] on div "An error occurred while trying to install the bot. Please try again to save the…" at bounding box center [594, 157] width 348 height 31
click at [488, 143] on div "An error occurred while trying to install the bot. Please try again to save the…" at bounding box center [594, 157] width 348 height 31
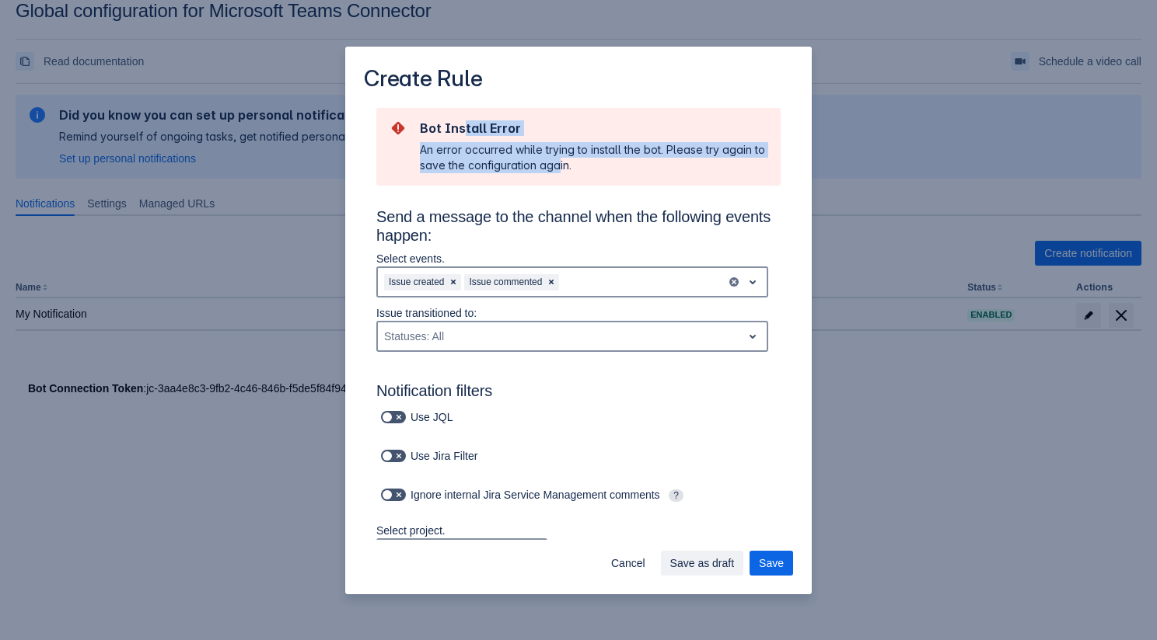
drag, startPoint x: 465, startPoint y: 121, endPoint x: 560, endPoint y: 166, distance: 105.0
click at [560, 166] on div "Bot Install Error An error occurred while trying to install the bot. Please try…" at bounding box center [594, 146] width 348 height 53
